Goal: Task Accomplishment & Management: Use online tool/utility

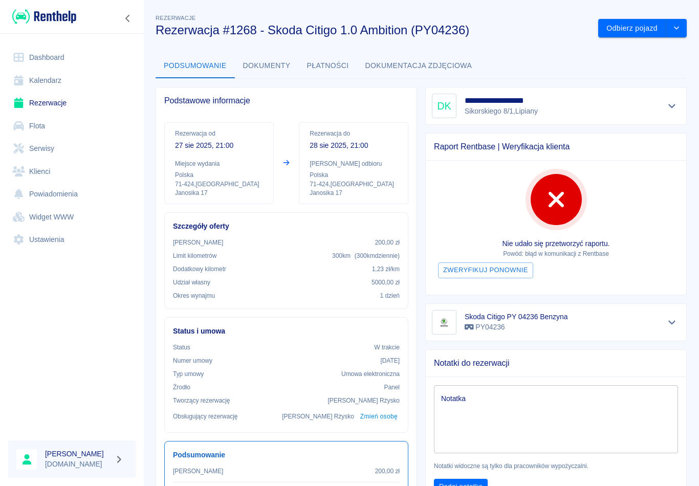
click at [269, 66] on button "Dokumenty" at bounding box center [267, 66] width 64 height 25
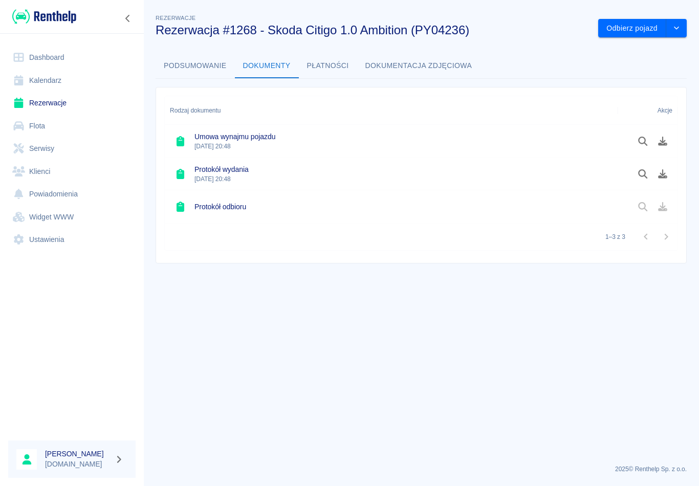
click at [206, 68] on button "Podsumowanie" at bounding box center [194, 66] width 79 height 25
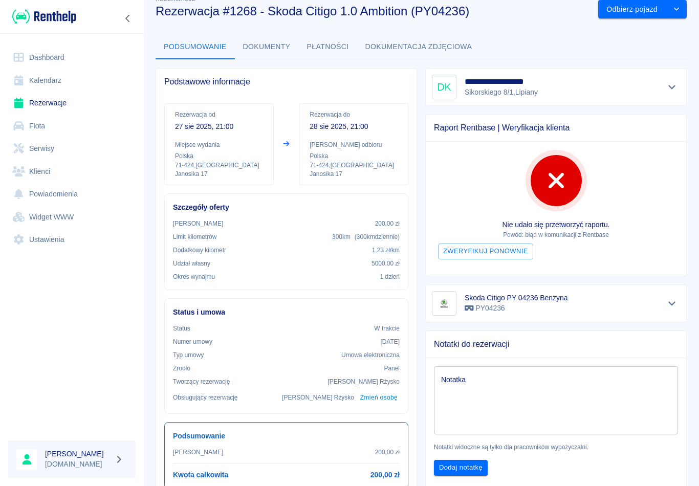
scroll to position [19, 0]
click at [49, 108] on link "Rezerwacje" at bounding box center [71, 103] width 127 height 23
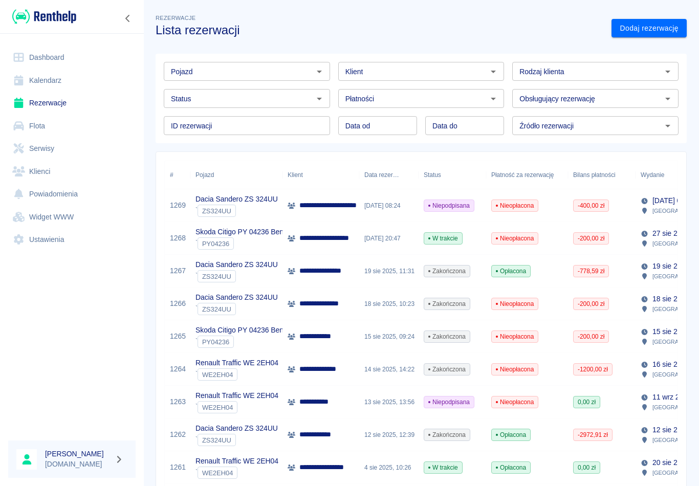
click at [319, 202] on p "**********" at bounding box center [338, 205] width 79 height 11
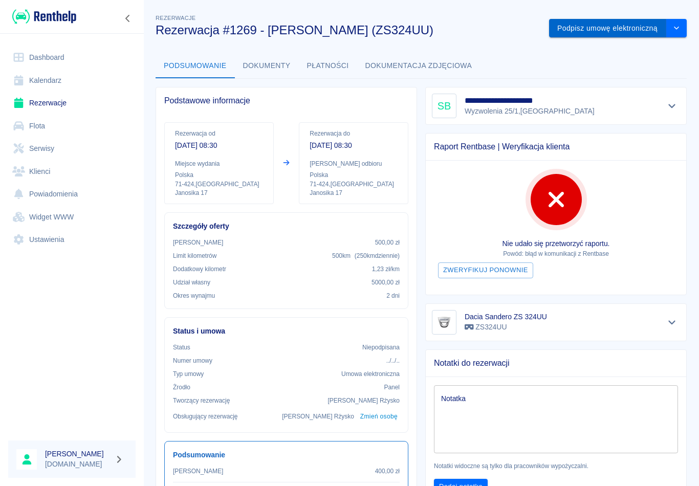
click at [620, 26] on button "Podpisz umowę elektroniczną" at bounding box center [607, 28] width 117 height 19
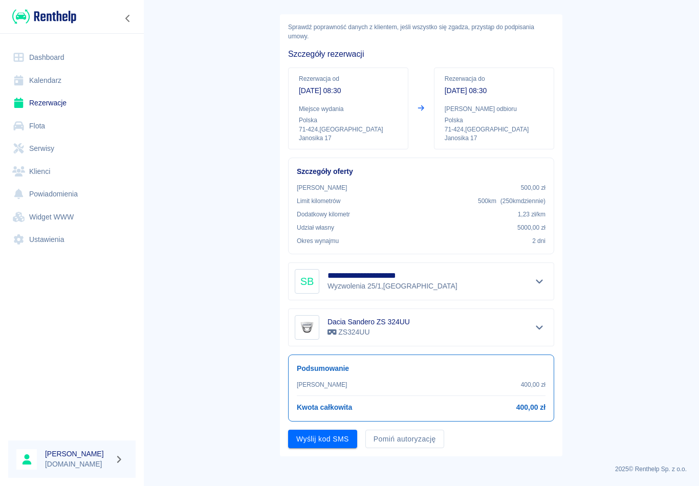
scroll to position [39, 0]
click at [418, 436] on button "Pomiń autoryzację" at bounding box center [404, 439] width 79 height 19
click at [341, 436] on button "Podpisz umowę" at bounding box center [323, 439] width 70 height 19
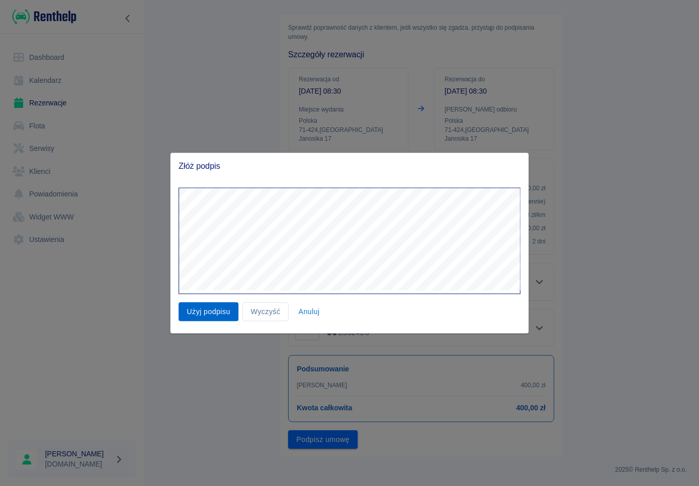
click at [207, 313] on button "Użyj podpisu" at bounding box center [208, 311] width 60 height 19
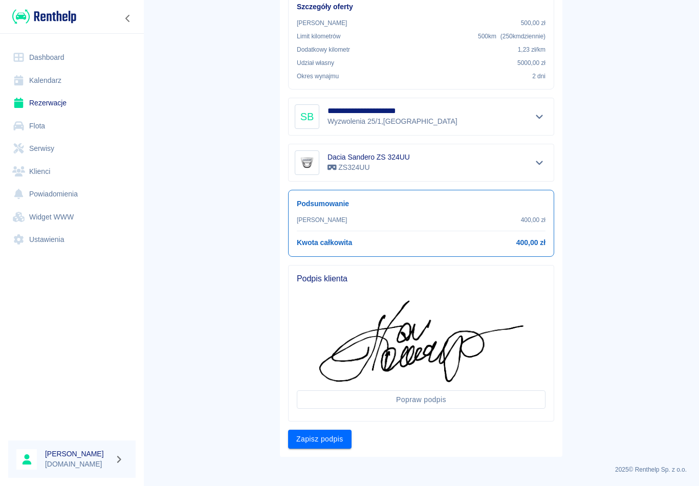
scroll to position [204, 0]
click at [324, 443] on button "Zapisz podpis" at bounding box center [319, 439] width 63 height 19
click at [332, 437] on button "Zapisz podpis" at bounding box center [319, 439] width 63 height 19
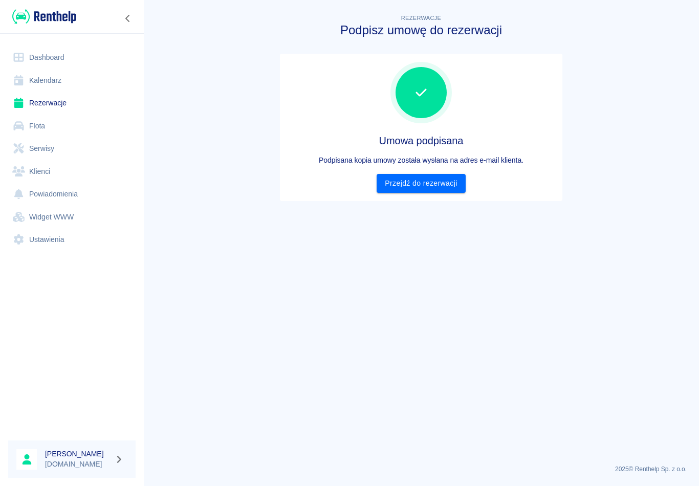
scroll to position [0, 0]
click at [432, 178] on link "Przejdź do rezerwacji" at bounding box center [420, 183] width 88 height 19
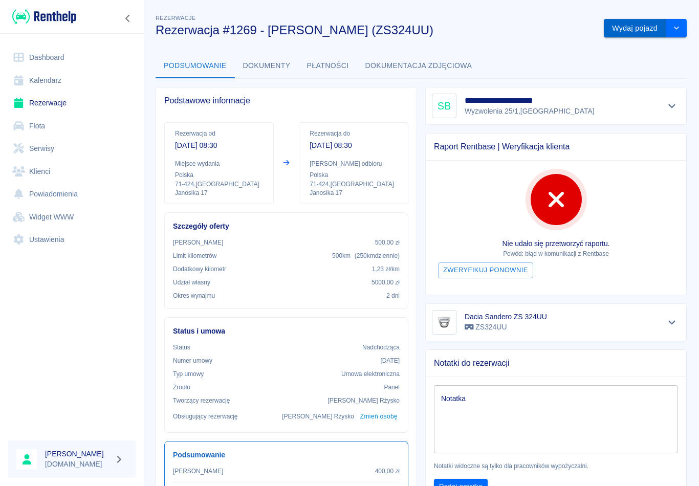
click at [643, 24] on button "Wydaj pojazd" at bounding box center [634, 28] width 62 height 19
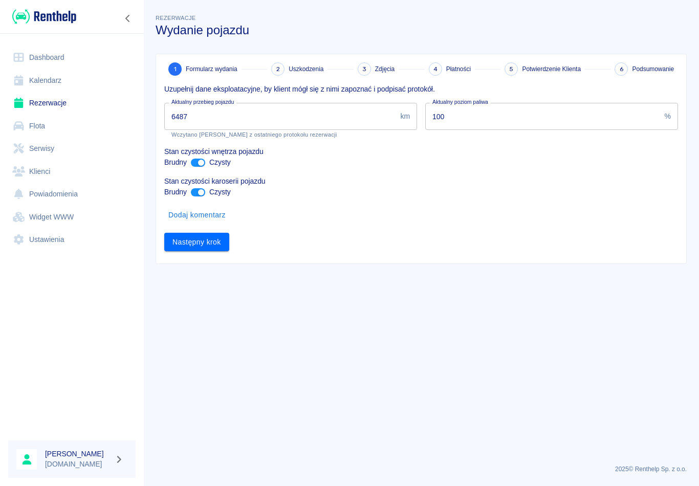
click at [221, 117] on input "6487" at bounding box center [280, 116] width 232 height 27
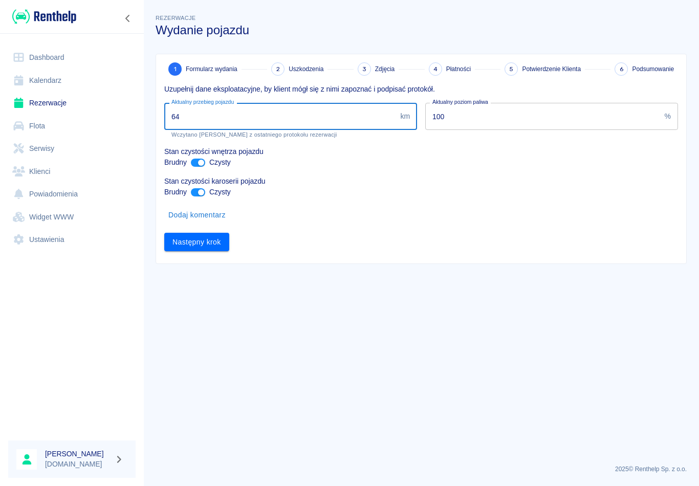
type input "6"
type input "6539"
click at [201, 243] on button "Następny krok" at bounding box center [196, 242] width 65 height 19
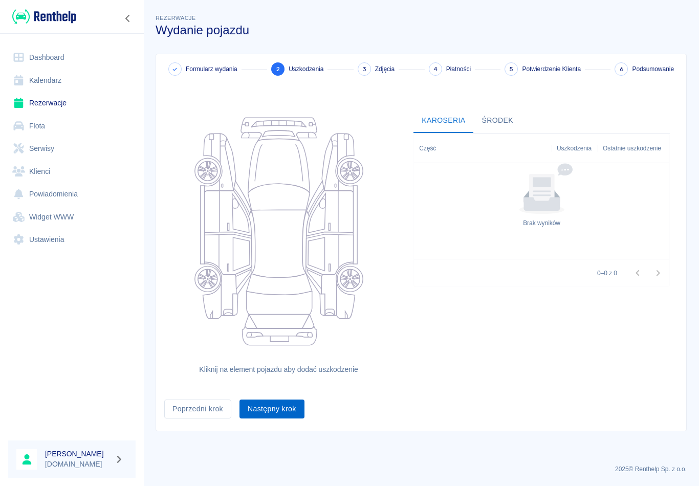
click at [272, 407] on button "Następny krok" at bounding box center [271, 408] width 65 height 19
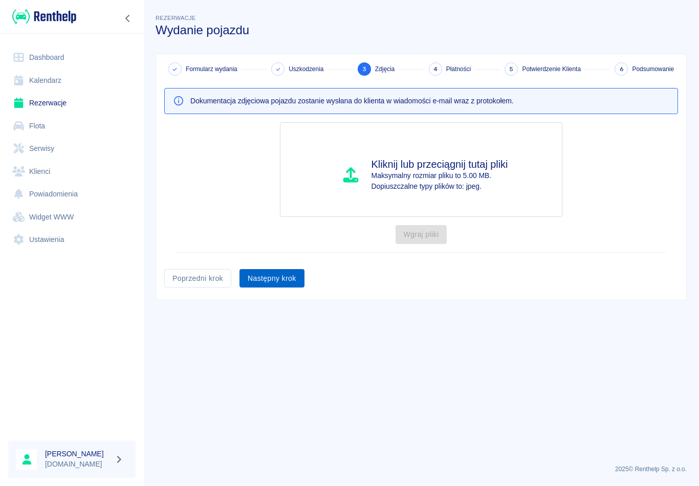
click at [278, 280] on button "Następny krok" at bounding box center [271, 278] width 65 height 19
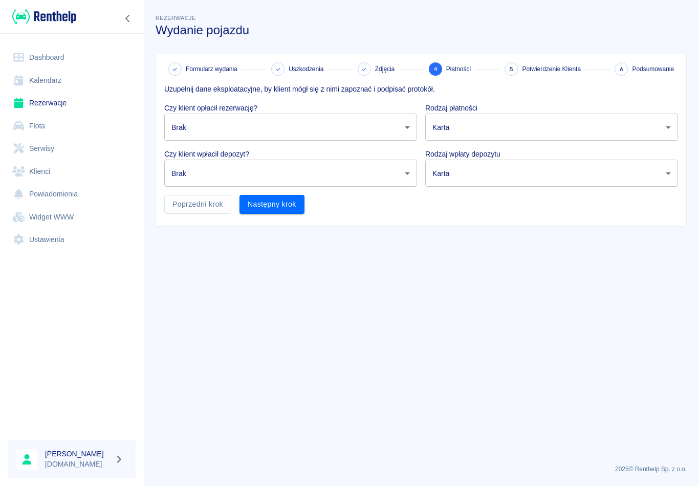
click at [410, 124] on body "Używamy plików Cookies, by zapewnić Ci najlepsze możliwe doświadczenie. Aby dow…" at bounding box center [349, 243] width 699 height 486
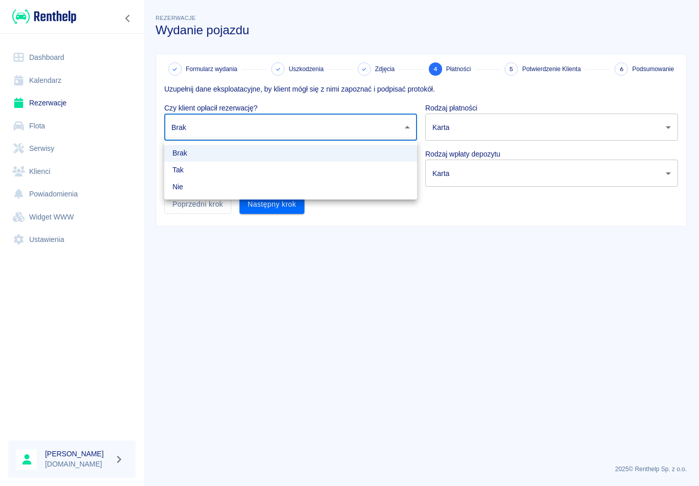
click at [182, 171] on li "Tak" at bounding box center [290, 170] width 253 height 17
type input "true"
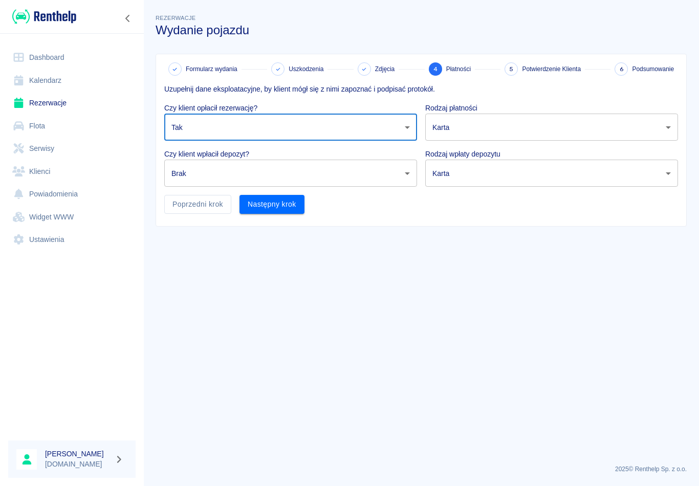
click at [408, 167] on body "Używamy plików Cookies, by zapewnić Ci najlepsze możliwe doświadczenie. Aby dow…" at bounding box center [349, 243] width 699 height 486
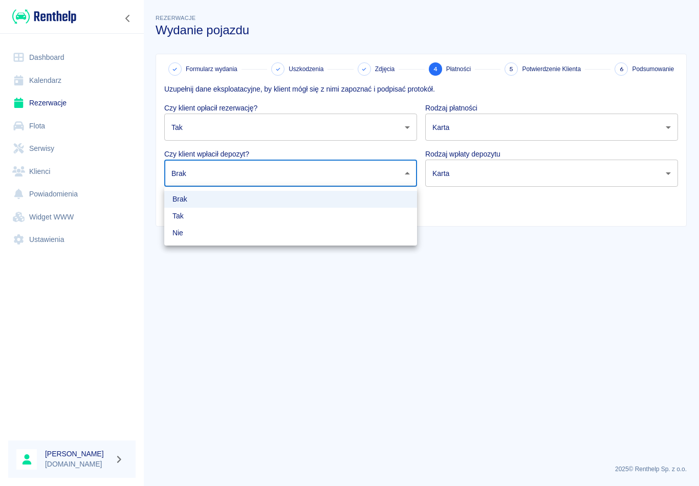
click at [180, 215] on li "Tak" at bounding box center [290, 216] width 253 height 17
type input "true"
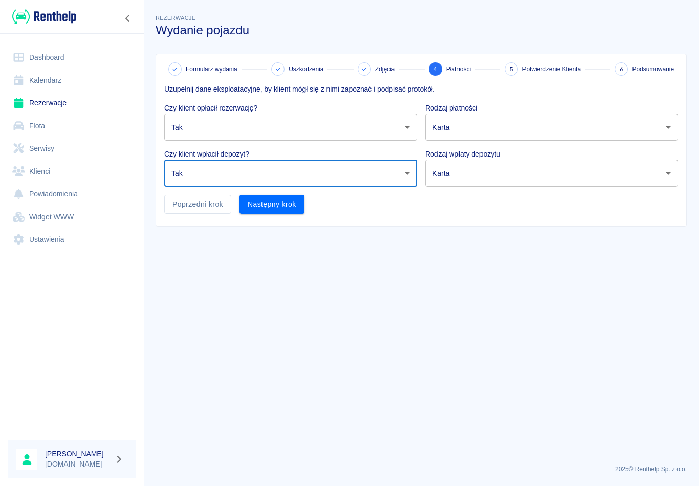
click at [668, 124] on body "Używamy plików Cookies, by zapewnić Ci najlepsze możliwe doświadczenie. Aby dow…" at bounding box center [349, 243] width 699 height 486
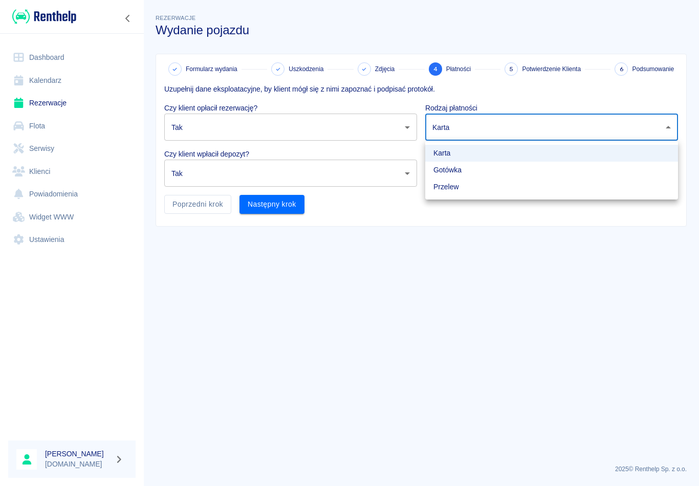
click at [453, 170] on li "Gotówka" at bounding box center [551, 170] width 253 height 17
type input "cash"
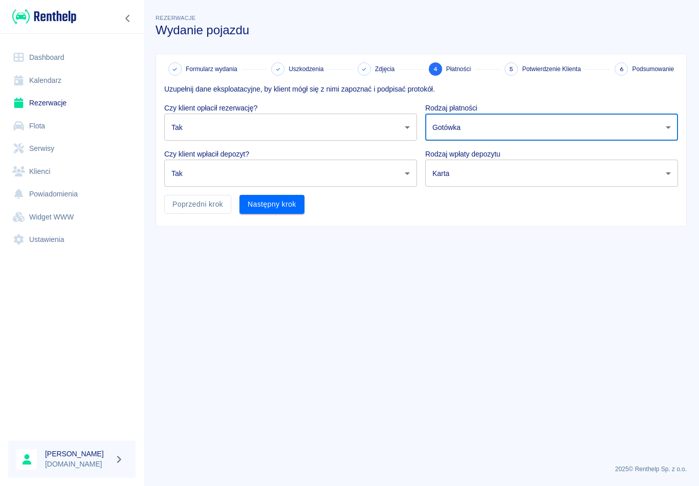
click at [669, 173] on body "Używamy plików Cookies, by zapewnić Ci najlepsze możliwe doświadczenie. Aby dow…" at bounding box center [349, 243] width 699 height 486
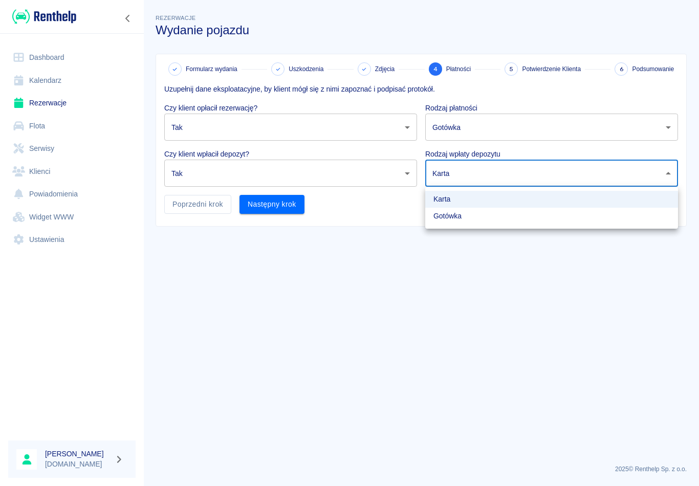
click at [452, 196] on li "Karta" at bounding box center [551, 199] width 253 height 17
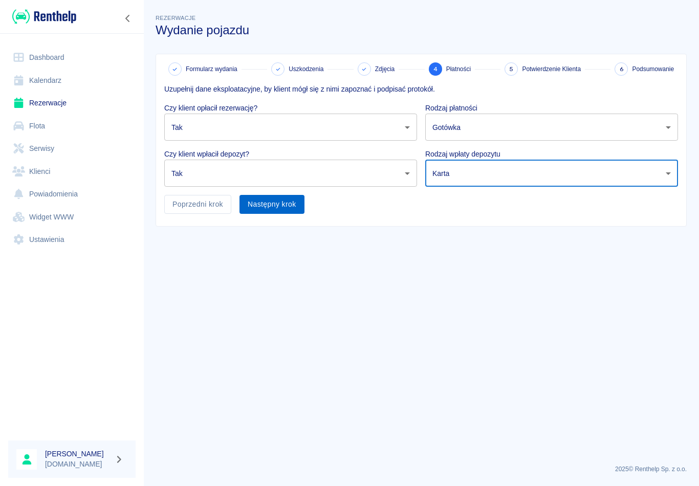
click at [279, 204] on button "Następny krok" at bounding box center [271, 204] width 65 height 19
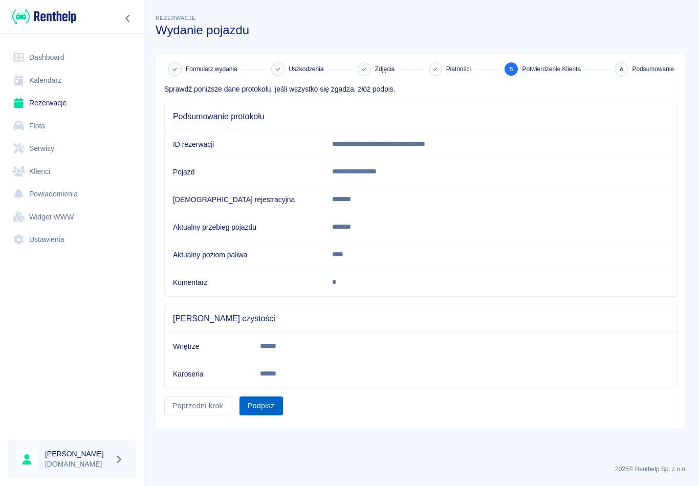
click at [268, 410] on button "Podpisz" at bounding box center [260, 405] width 43 height 19
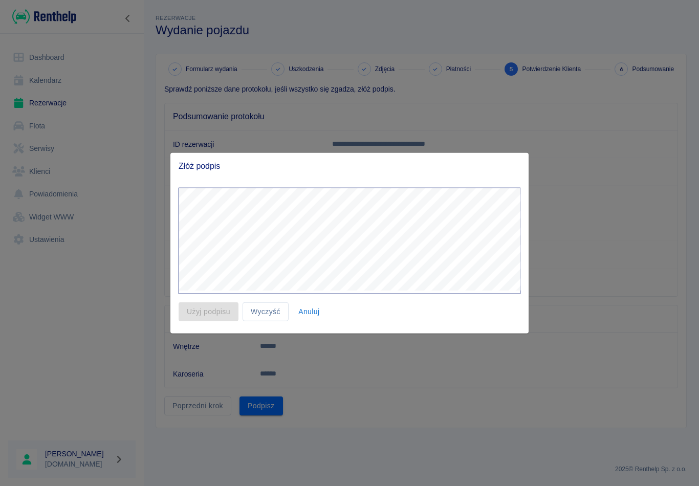
click at [452, 386] on div at bounding box center [349, 243] width 699 height 486
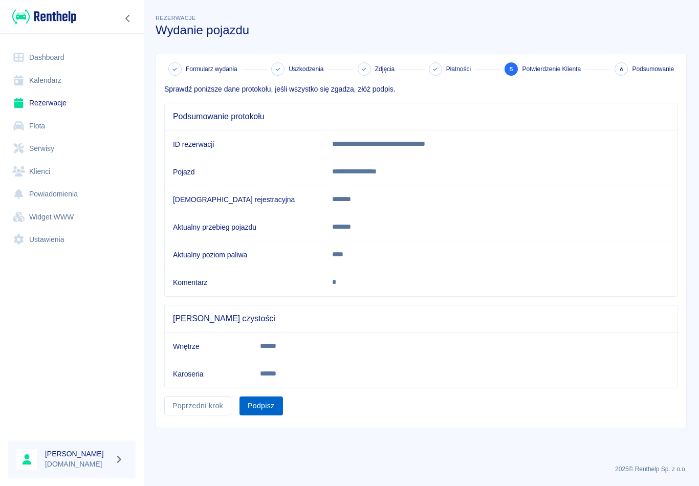
click at [259, 401] on button "Podpisz" at bounding box center [260, 405] width 43 height 19
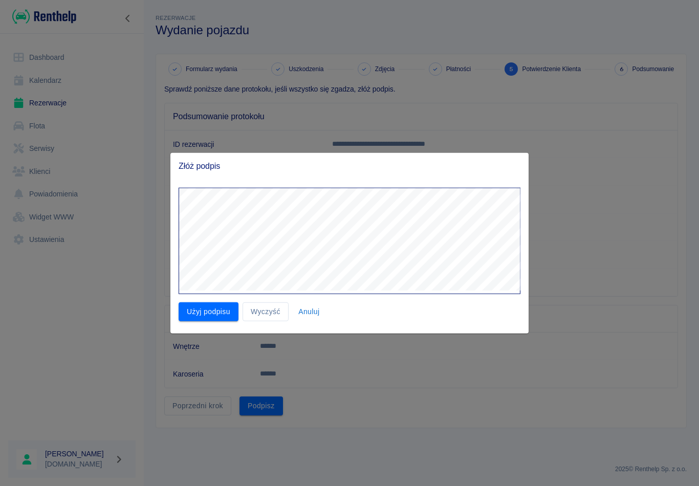
click at [261, 409] on div at bounding box center [349, 243] width 699 height 486
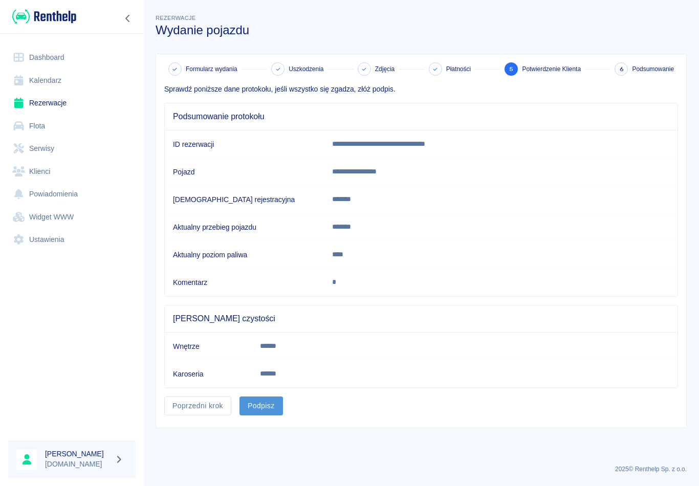
click at [268, 407] on button "Podpisz" at bounding box center [260, 405] width 43 height 19
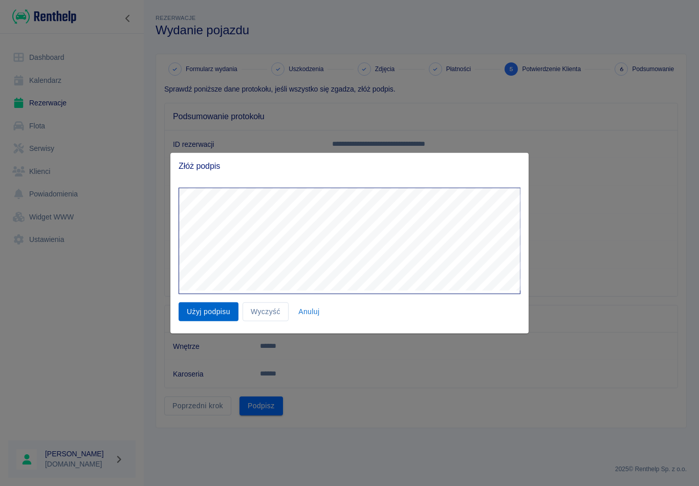
click at [204, 315] on button "Użyj podpisu" at bounding box center [208, 311] width 60 height 19
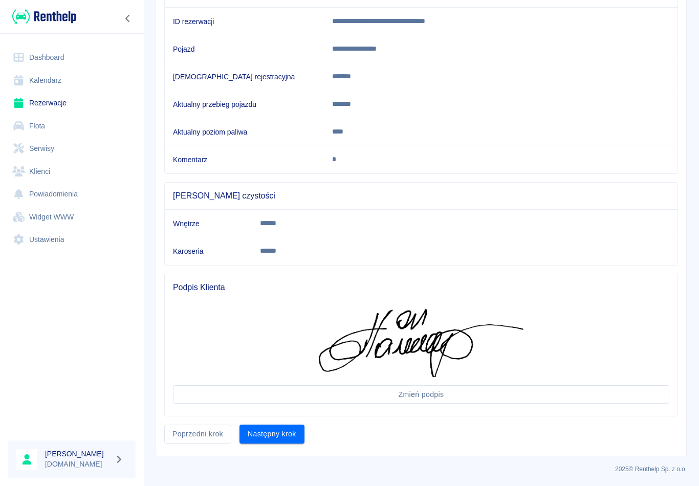
scroll to position [122, 0]
click at [277, 434] on button "Następny krok" at bounding box center [271, 434] width 65 height 19
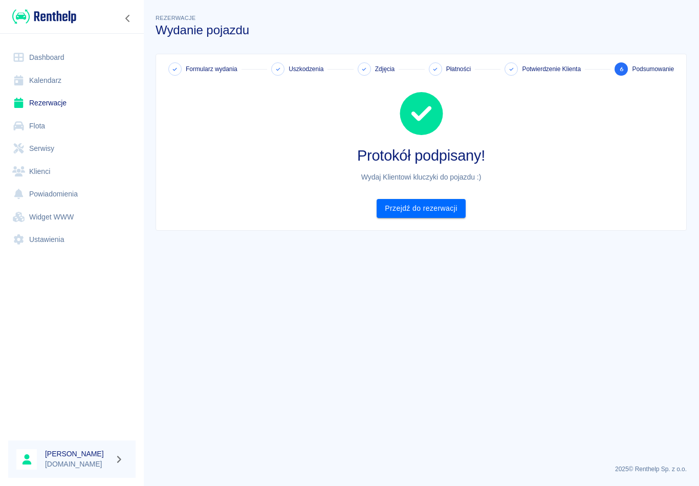
scroll to position [0, 0]
click at [428, 203] on link "Przejdź do rezerwacji" at bounding box center [420, 208] width 88 height 19
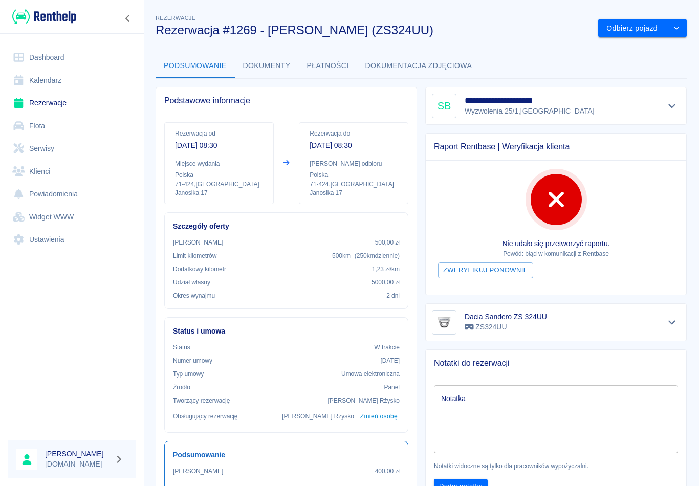
click at [65, 196] on link "Powiadomienia" at bounding box center [71, 194] width 127 height 23
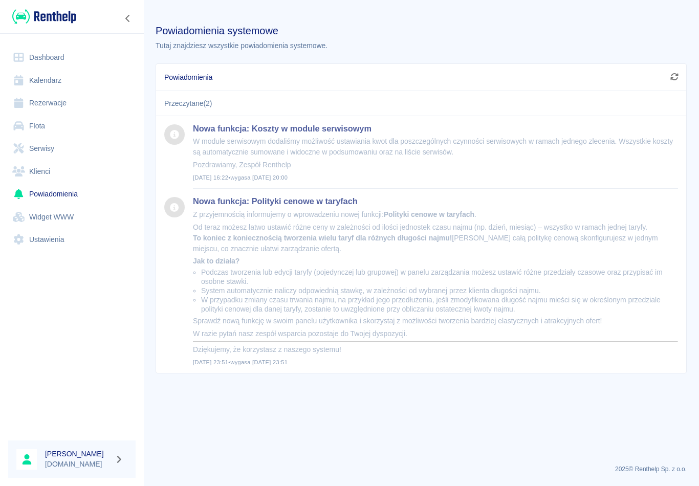
click at [56, 99] on link "Rezerwacje" at bounding box center [71, 103] width 127 height 23
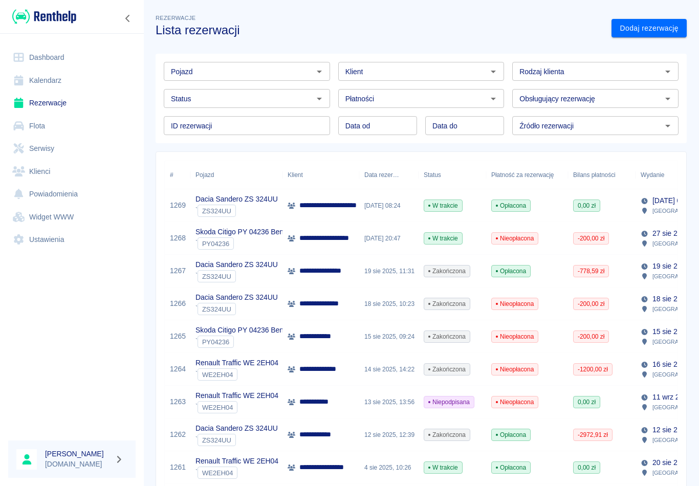
click at [331, 207] on p "**********" at bounding box center [338, 205] width 79 height 11
